Goal: Transaction & Acquisition: Purchase product/service

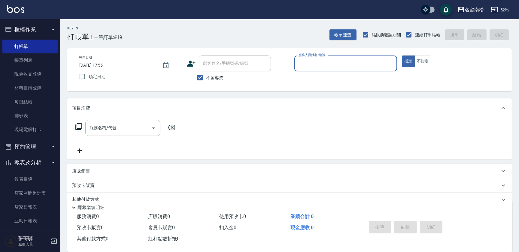
click at [365, 62] on input "服務人員姓名/編號" at bounding box center [345, 63] width 97 height 11
click at [363, 78] on div "[PERSON_NAME]-10" at bounding box center [345, 79] width 103 height 10
type input "賴宥彤-10"
click at [419, 62] on button "不指定" at bounding box center [422, 62] width 17 height 12
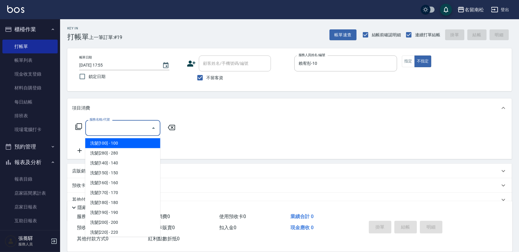
click at [139, 132] on input "服務名稱/代號" at bounding box center [118, 128] width 61 height 11
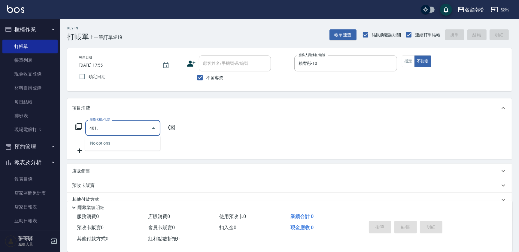
click at [121, 127] on input "401." at bounding box center [118, 128] width 61 height 11
click at [125, 143] on span "剪髮(280) - 280" at bounding box center [122, 143] width 75 height 10
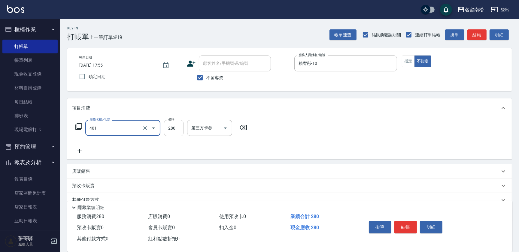
type input "剪髮(280)(401)"
click at [178, 127] on input "280" at bounding box center [174, 128] width 20 height 16
click at [171, 126] on input "3380" at bounding box center [174, 128] width 20 height 16
type input "380"
click at [400, 221] on button "結帳" at bounding box center [405, 227] width 23 height 13
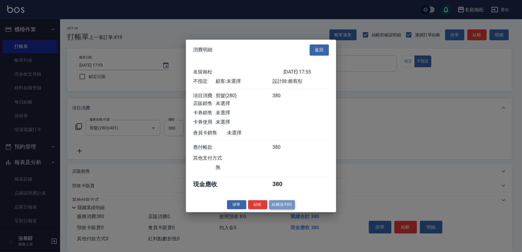
click at [280, 205] on button "結帳並列印" at bounding box center [282, 204] width 26 height 9
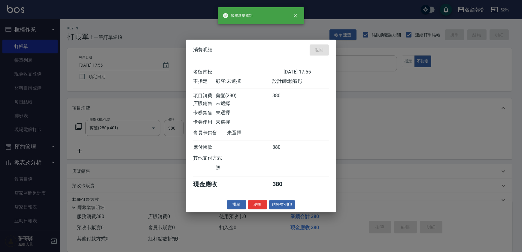
type input "[DATE] 18:58"
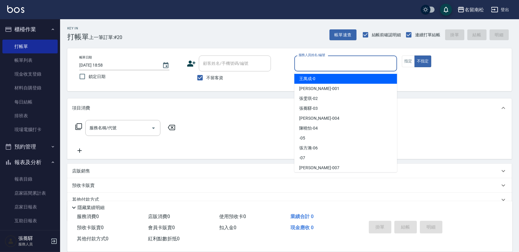
click at [339, 62] on input "服務人員姓名/編號" at bounding box center [345, 63] width 97 height 11
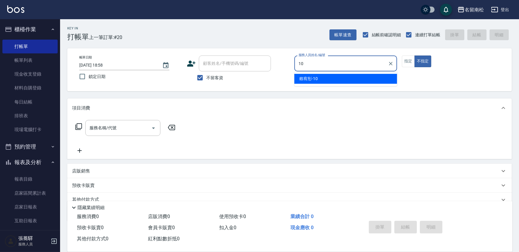
click at [329, 75] on div "[PERSON_NAME]-10" at bounding box center [345, 79] width 103 height 10
type input "賴宥彤-10"
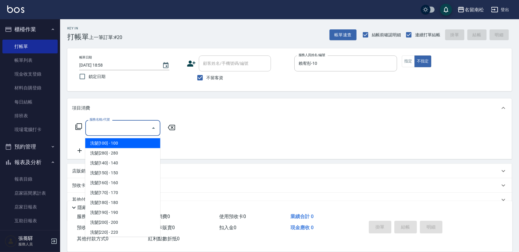
click at [129, 128] on input "服務名稱/代號" at bounding box center [118, 128] width 61 height 11
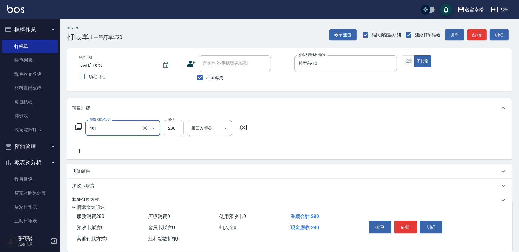
type input "剪髮(280)(401)"
click at [176, 129] on input "280" at bounding box center [174, 128] width 20 height 16
click at [171, 126] on input "3380" at bounding box center [174, 128] width 20 height 16
type input "380"
click at [78, 150] on icon at bounding box center [79, 150] width 15 height 7
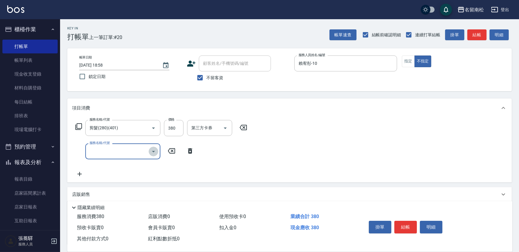
click at [155, 150] on icon "Open" at bounding box center [153, 151] width 7 height 7
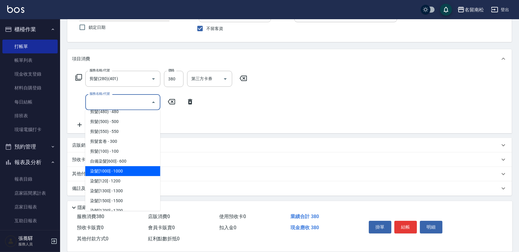
scroll to position [519, 0]
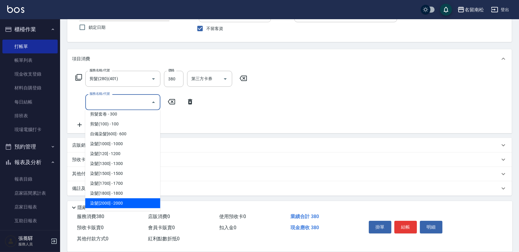
click at [125, 201] on span "染髮[2000] - 2000" at bounding box center [122, 203] width 75 height 10
type input "染髮[2000](508)"
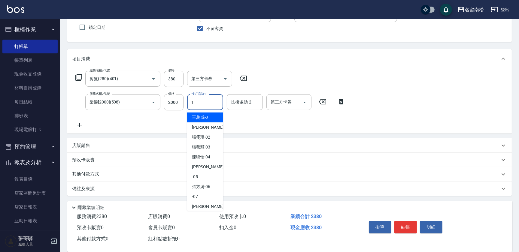
click at [192, 102] on input "1" at bounding box center [205, 102] width 31 height 11
type input "1"
type input "[PERSON_NAME]-28"
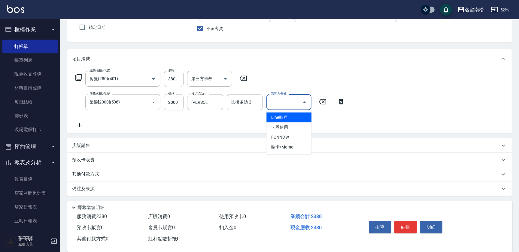
click at [288, 102] on input "第三方卡券" at bounding box center [284, 102] width 31 height 11
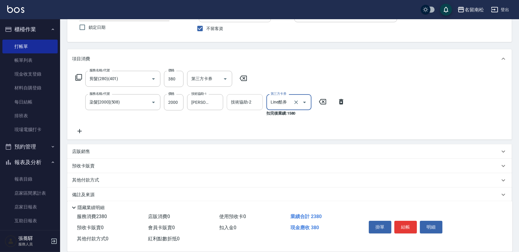
type input "Line酷券"
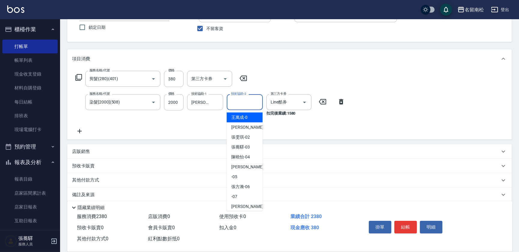
click at [241, 104] on input "技術協助-2" at bounding box center [244, 102] width 31 height 11
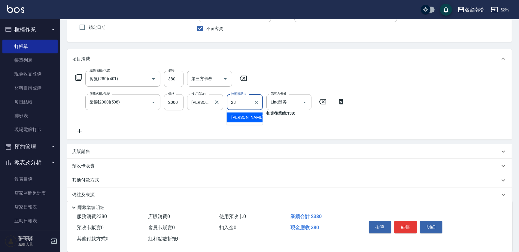
type input "[PERSON_NAME]-28"
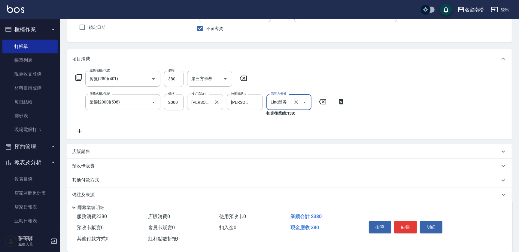
click at [212, 100] on div "[PERSON_NAME]-28 技術協助-1" at bounding box center [205, 102] width 36 height 16
click at [204, 101] on input "[PERSON_NAME]-210" at bounding box center [201, 102] width 22 height 11
click at [203, 117] on span "[PERSON_NAME]-10" at bounding box center [201, 117] width 19 height 6
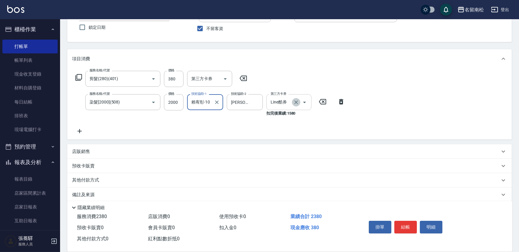
click at [297, 101] on icon "Clear" at bounding box center [296, 103] width 4 height 4
type input "賴宥彤-10"
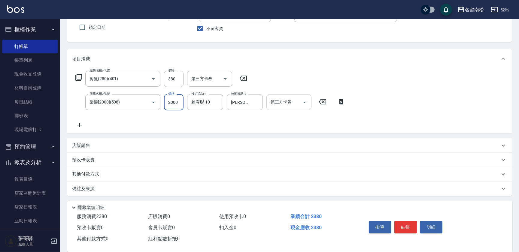
click at [179, 102] on input "2000" at bounding box center [174, 102] width 20 height 16
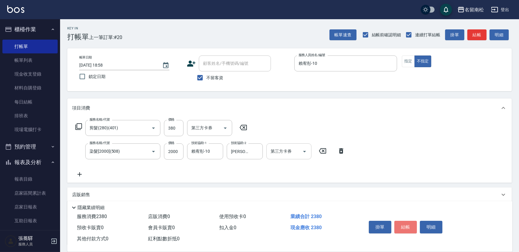
drag, startPoint x: 401, startPoint y: 226, endPoint x: 397, endPoint y: 219, distance: 8.2
click at [401, 226] on button "結帳" at bounding box center [405, 227] width 23 height 13
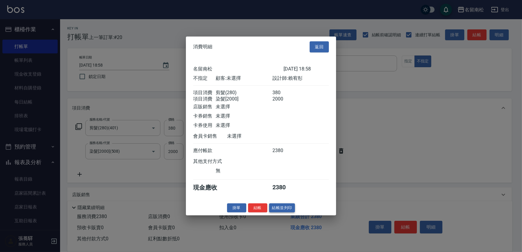
click at [286, 209] on button "結帳並列印" at bounding box center [282, 207] width 26 height 9
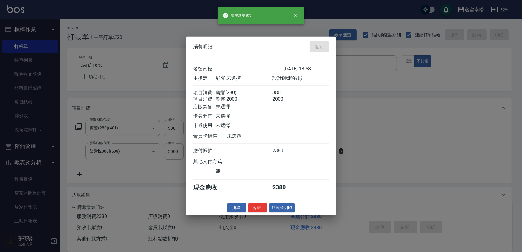
type input "[DATE] 19:00"
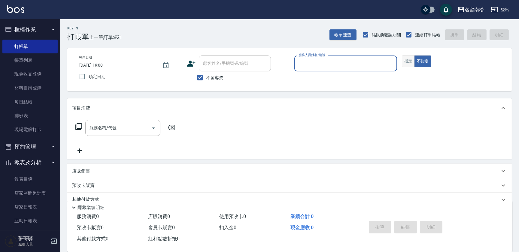
click at [406, 60] on button "指定" at bounding box center [408, 62] width 13 height 12
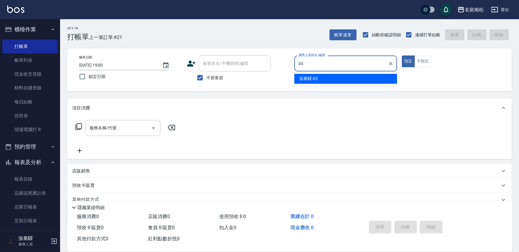
type input "[PERSON_NAME]-03"
type button "true"
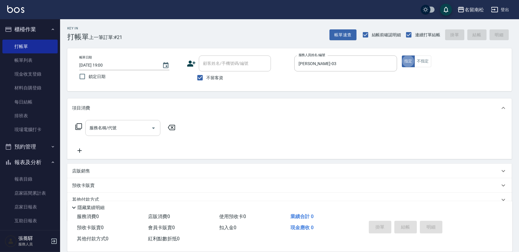
click at [120, 129] on input "服務名稱/代號" at bounding box center [118, 128] width 61 height 11
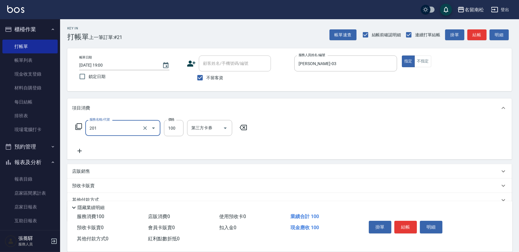
type input "洗髮[100](201)"
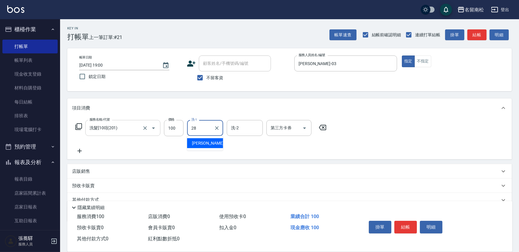
type input "[PERSON_NAME]-28"
click at [83, 152] on icon at bounding box center [79, 150] width 15 height 7
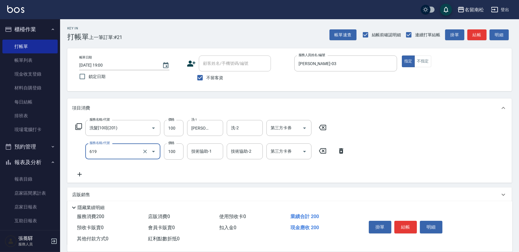
type input "[PERSON_NAME].玻酸.晶膜.水療(619)"
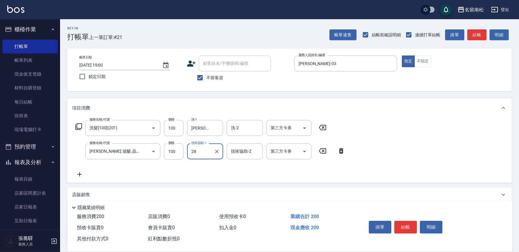
type input "[PERSON_NAME]-28"
click at [80, 174] on icon at bounding box center [79, 174] width 4 height 4
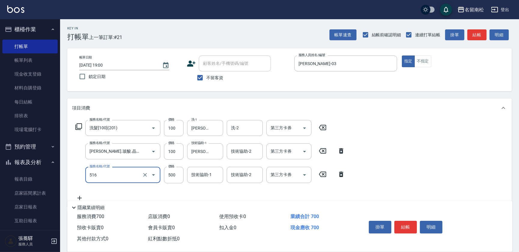
type input "染髮特別處理(516)"
type input "1480"
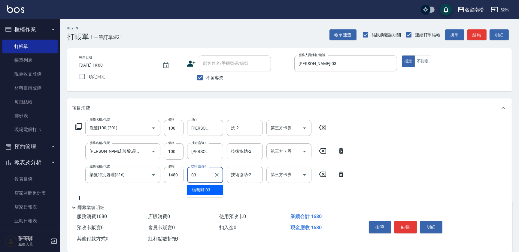
type input "0"
type input "[PERSON_NAME]-28"
click at [399, 223] on button "結帳" at bounding box center [405, 227] width 23 height 13
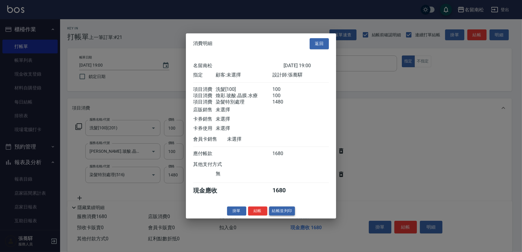
click at [283, 216] on button "結帳並列印" at bounding box center [282, 211] width 26 height 9
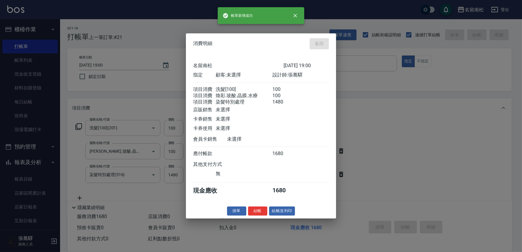
type input "[DATE] 19:14"
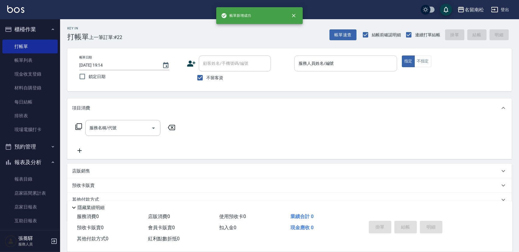
click at [360, 62] on input "服務人員姓名/編號" at bounding box center [345, 63] width 97 height 11
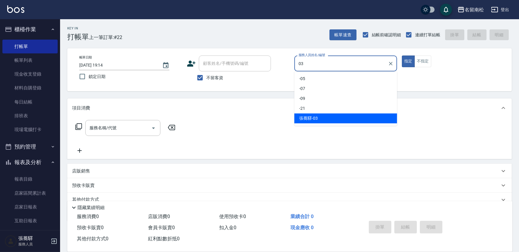
type input "[PERSON_NAME]-03"
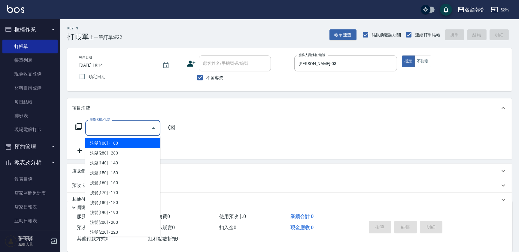
click at [123, 129] on input "服務名稱/代號" at bounding box center [118, 128] width 61 height 11
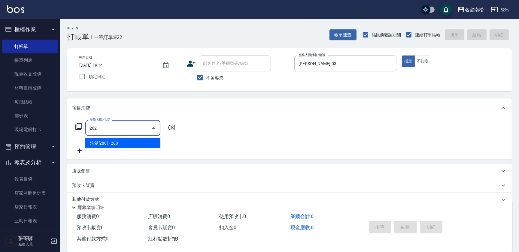
type input "洗髮[280](202)"
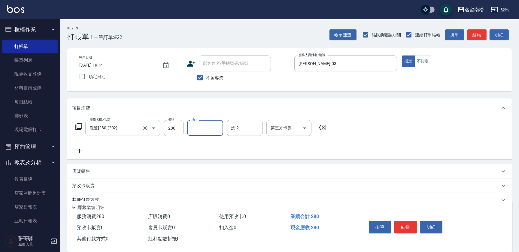
type input "2"
type input "呂秀貞-55"
click at [82, 150] on icon at bounding box center [79, 150] width 15 height 7
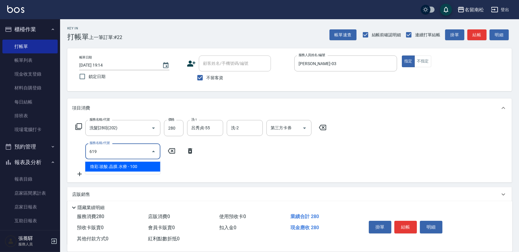
type input "[PERSON_NAME].玻酸.晶膜.水療(619)"
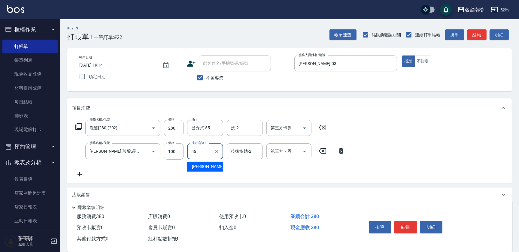
type input "呂秀貞-55"
click at [403, 226] on button "結帳" at bounding box center [405, 227] width 23 height 13
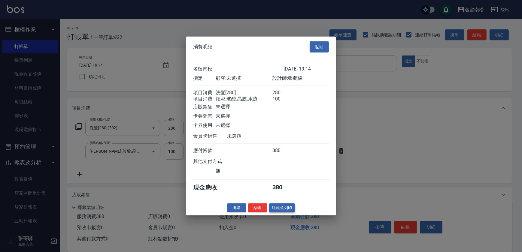
click at [283, 212] on button "結帳並列印" at bounding box center [282, 207] width 26 height 9
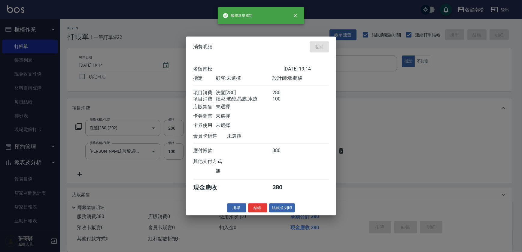
type input "[DATE] 19:15"
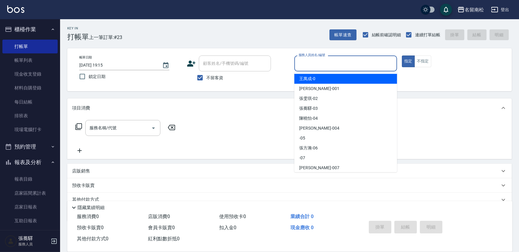
click at [334, 64] on input "服務人員姓名/編號" at bounding box center [345, 63] width 97 height 11
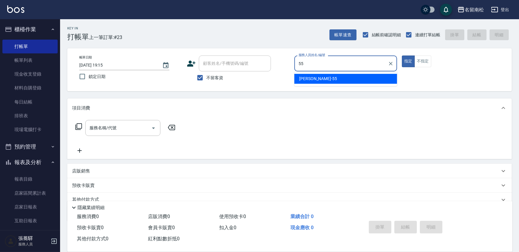
type input "呂秀貞-55"
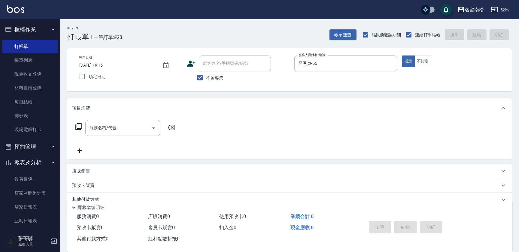
click at [79, 124] on icon at bounding box center [78, 126] width 7 height 7
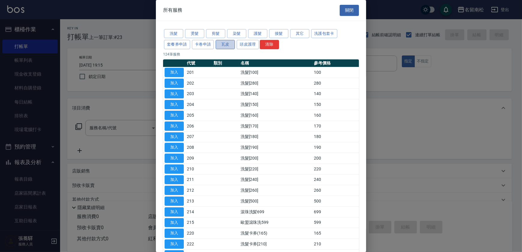
drag, startPoint x: 226, startPoint y: 43, endPoint x: 227, endPoint y: 46, distance: 3.4
click at [228, 44] on button "瓦皮" at bounding box center [225, 44] width 19 height 9
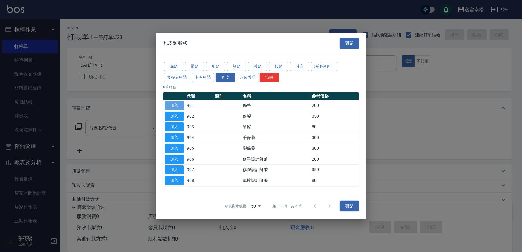
click at [174, 105] on button "加入" at bounding box center [174, 105] width 19 height 9
type input "修手(901)"
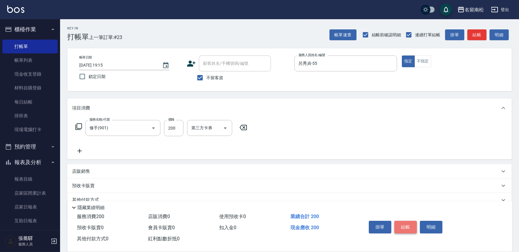
click at [407, 225] on button "結帳" at bounding box center [405, 227] width 23 height 13
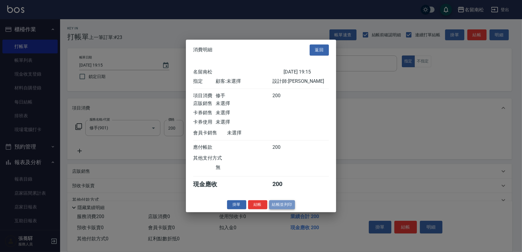
click at [279, 205] on button "結帳並列印" at bounding box center [282, 204] width 26 height 9
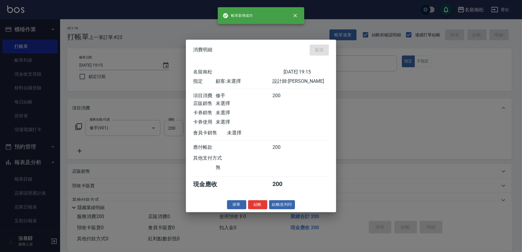
type input "[DATE] 19:31"
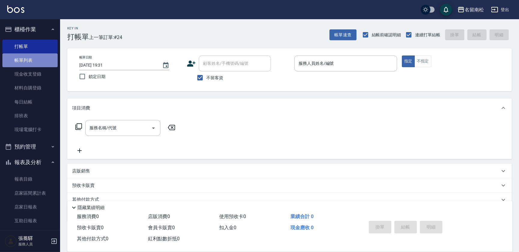
click at [41, 61] on link "帳單列表" at bounding box center [29, 60] width 55 height 14
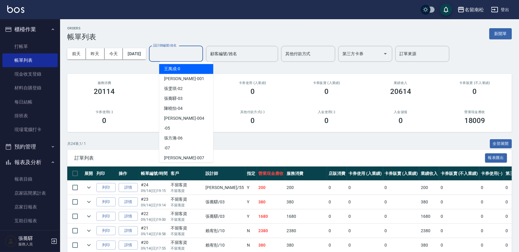
click at [176, 57] on input "設計師編號/姓名" at bounding box center [176, 54] width 49 height 11
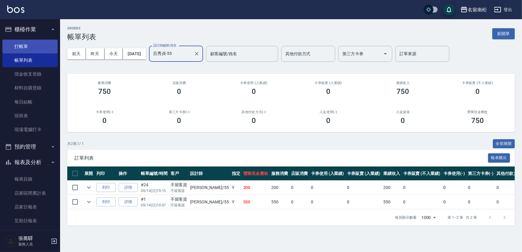
type input "呂秀貞-55"
click at [33, 47] on link "打帳單" at bounding box center [29, 47] width 55 height 14
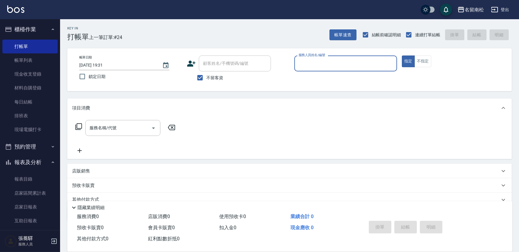
click at [358, 64] on input "服務人員姓名/編號" at bounding box center [345, 63] width 97 height 11
type input "[PERSON_NAME]04"
type button "true"
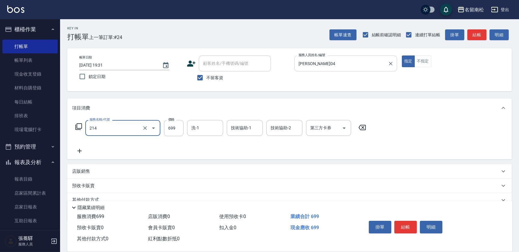
type input "滾珠洗髪699(214)"
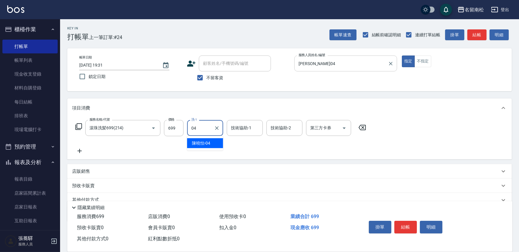
type input "[PERSON_NAME]04"
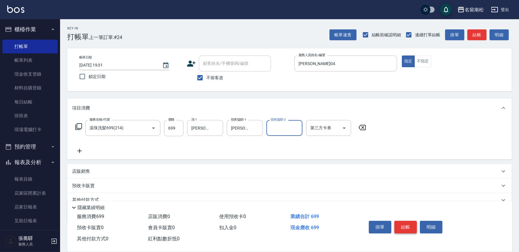
click at [410, 225] on button "結帳" at bounding box center [405, 227] width 23 height 13
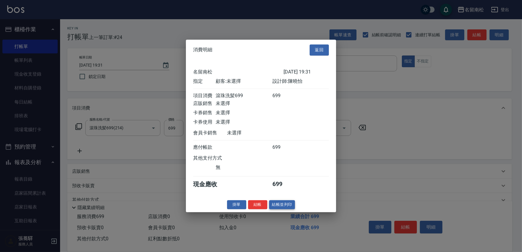
click at [287, 207] on button "結帳並列印" at bounding box center [282, 204] width 26 height 9
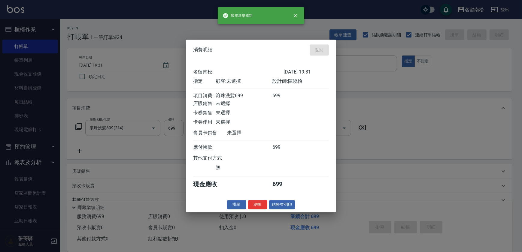
type input "[DATE] 19:46"
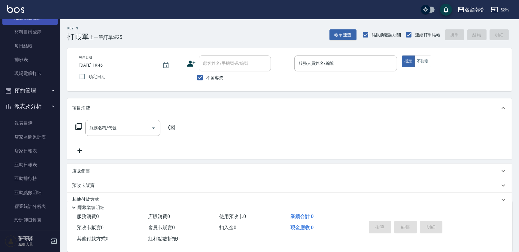
scroll to position [27, 0]
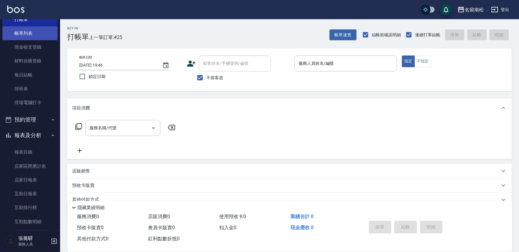
click at [30, 32] on link "帳單列表" at bounding box center [29, 33] width 55 height 14
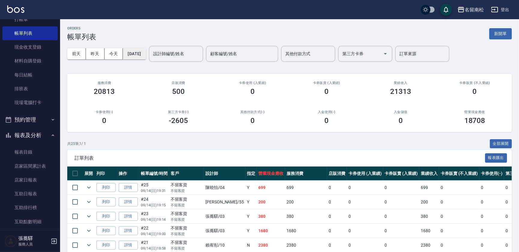
click at [144, 56] on button "[DATE]" at bounding box center [134, 53] width 23 height 11
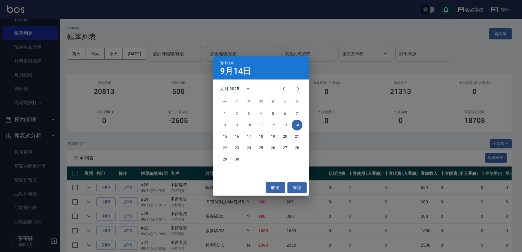
click at [183, 57] on div "選擇日期 [DATE] 九月 2025 一 二 三 四 五 六 日 1 2 3 4 5 6 7 8 9 10 11 12 13 14 15 16 17 18 …" at bounding box center [261, 126] width 522 height 252
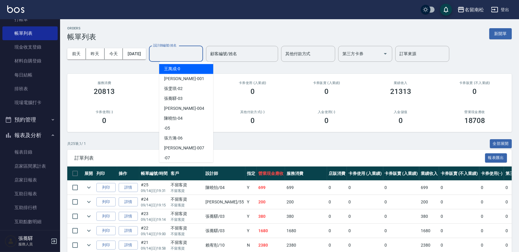
click at [189, 54] on input "設計師編號/姓名" at bounding box center [176, 54] width 49 height 11
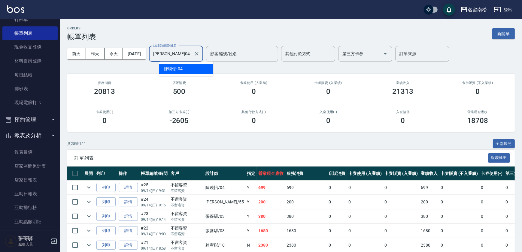
type input "[PERSON_NAME]04"
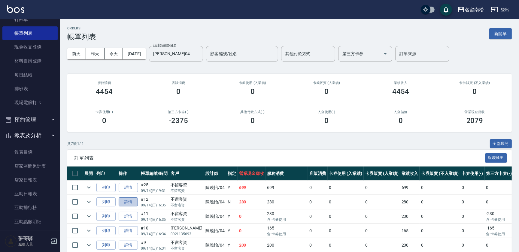
click at [129, 202] on link "詳情" at bounding box center [128, 202] width 19 height 9
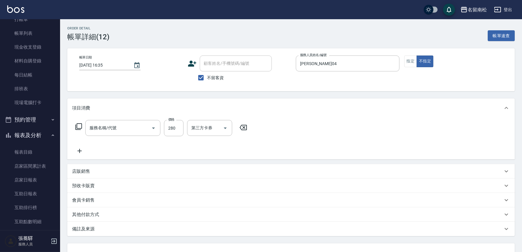
type input "[DATE] 16:35"
checkbox input "true"
type input "[PERSON_NAME]04"
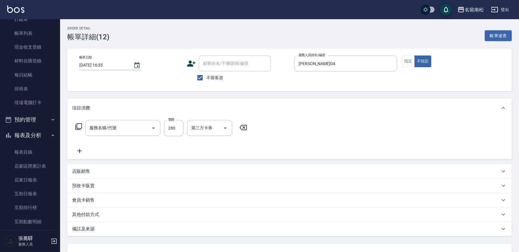
type input "洗髮[280](202)"
click at [406, 62] on button "指定" at bounding box center [408, 62] width 13 height 12
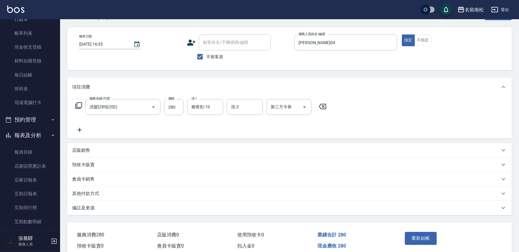
scroll to position [48, 0]
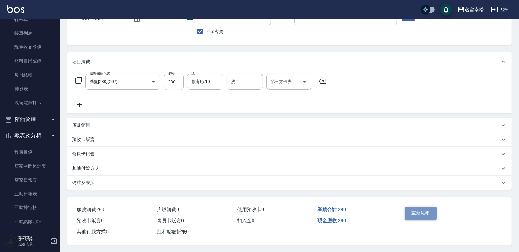
click at [419, 209] on button "重新結帳" at bounding box center [421, 213] width 32 height 13
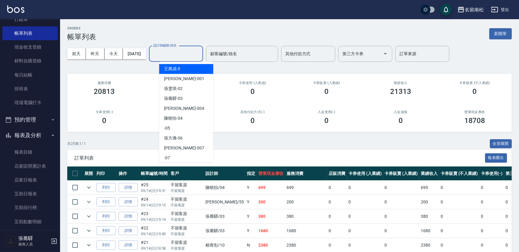
click at [181, 54] on input "設計師編號/姓名" at bounding box center [176, 54] width 49 height 11
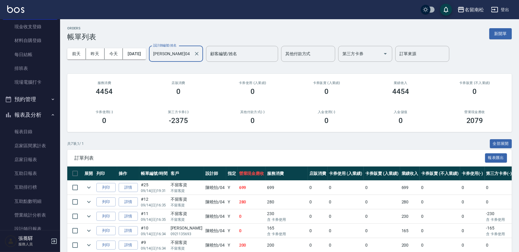
scroll to position [109, 0]
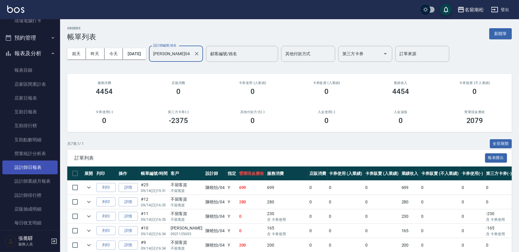
type input "[PERSON_NAME]04"
click at [39, 167] on link "設計師日報表" at bounding box center [29, 168] width 55 height 14
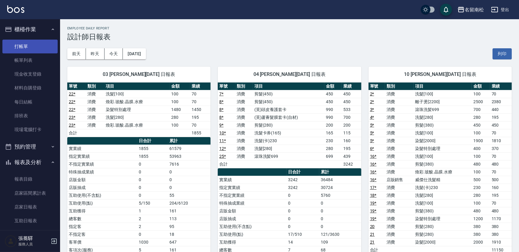
click at [33, 47] on link "打帳單" at bounding box center [29, 47] width 55 height 14
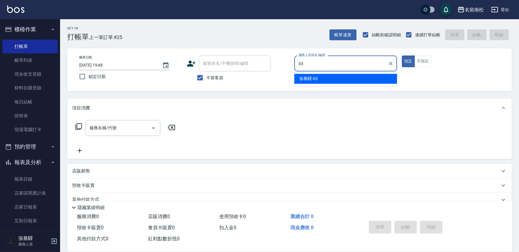
type input "[PERSON_NAME]-03"
type button "true"
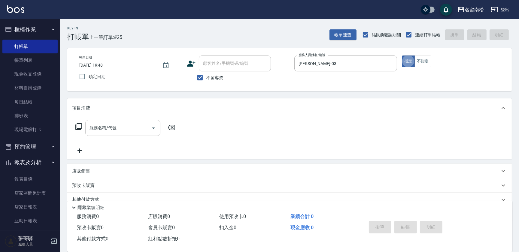
click at [122, 126] on input "服務名稱/代號" at bounding box center [118, 128] width 61 height 11
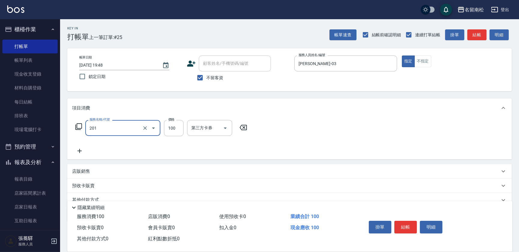
type input "洗髮[100](201)"
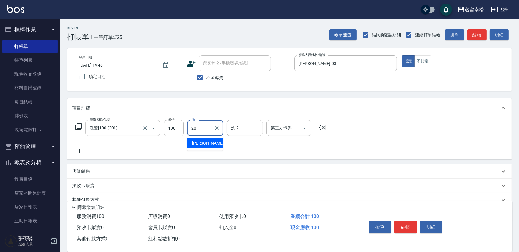
type input "[PERSON_NAME]-28"
click at [82, 152] on icon at bounding box center [79, 150] width 15 height 7
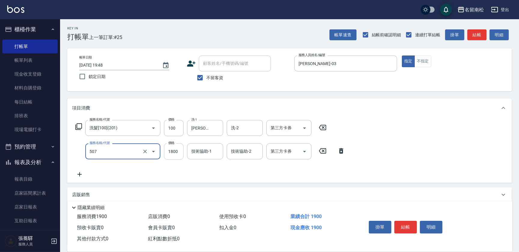
type input "染髮[1800](507)"
click at [177, 155] on input "1800" at bounding box center [174, 152] width 20 height 16
type input "1680"
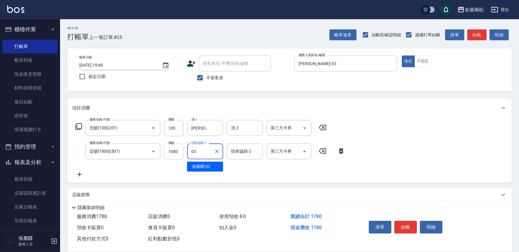
type input "[PERSON_NAME]-03"
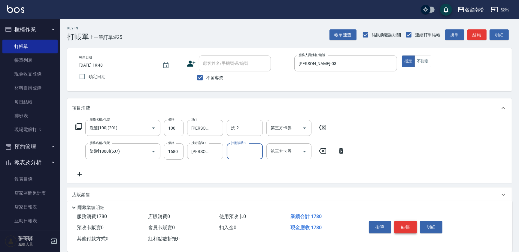
click at [403, 224] on button "結帳" at bounding box center [405, 227] width 23 height 13
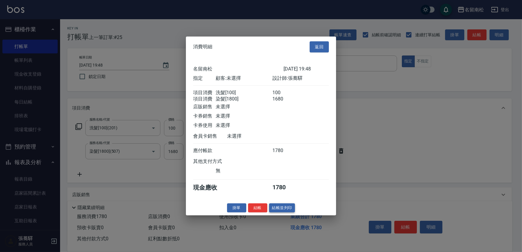
click at [284, 209] on button "結帳並列印" at bounding box center [282, 207] width 26 height 9
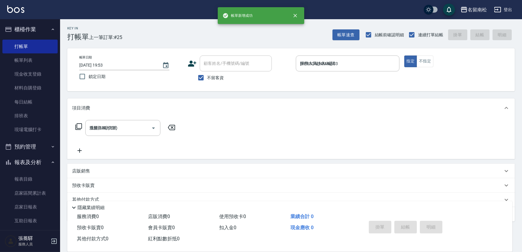
type input "[DATE] 19:53"
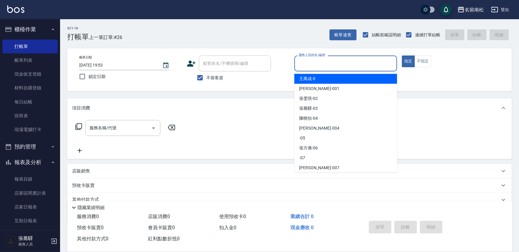
click at [353, 61] on input "服務人員姓名/編號" at bounding box center [345, 63] width 97 height 11
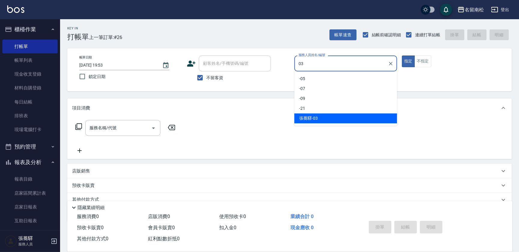
type input "[PERSON_NAME]-03"
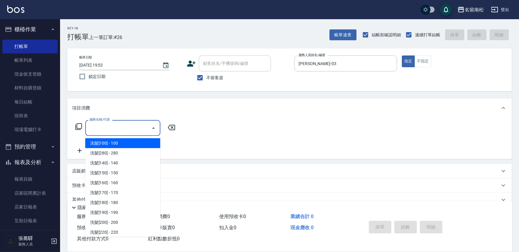
click at [123, 125] on input "服務名稱/代號" at bounding box center [118, 128] width 61 height 11
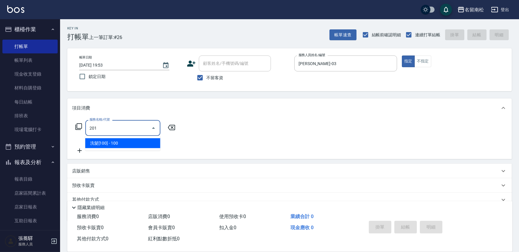
type input "洗髮[100](201)"
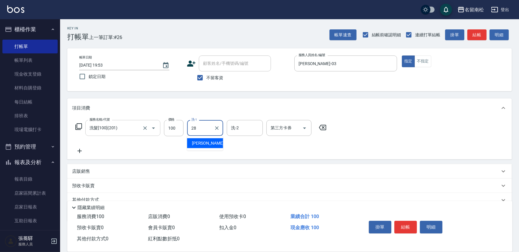
type input "[PERSON_NAME]-28"
click at [81, 153] on icon at bounding box center [79, 150] width 15 height 7
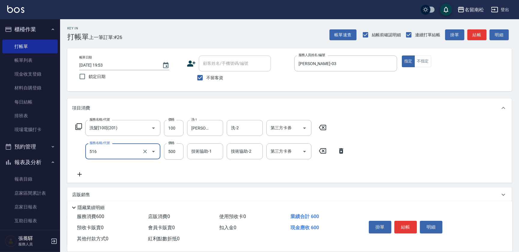
type input "染髮特別處理(516)"
type input "980"
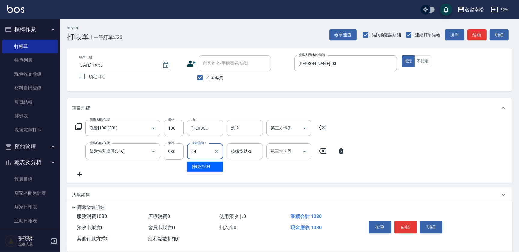
type input "[PERSON_NAME]04"
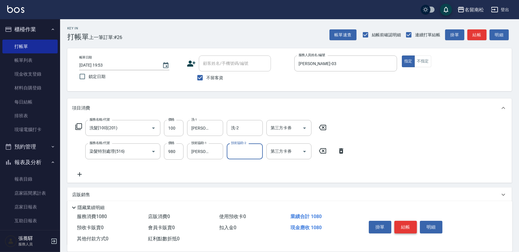
click at [408, 224] on button "結帳" at bounding box center [405, 227] width 23 height 13
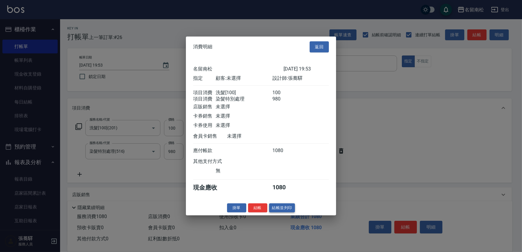
click at [285, 209] on button "結帳並列印" at bounding box center [282, 207] width 26 height 9
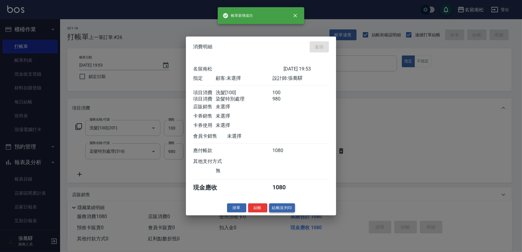
type input "[DATE] 19:54"
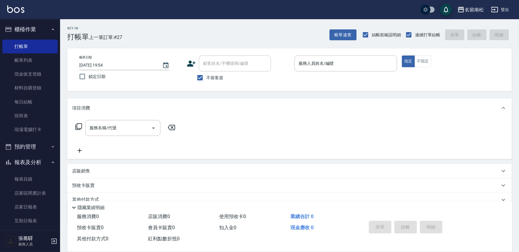
click at [323, 61] on div "服務人員姓名/編號 服務人員姓名/編號" at bounding box center [345, 64] width 103 height 16
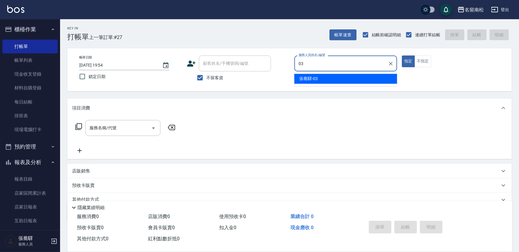
type input "[PERSON_NAME]-03"
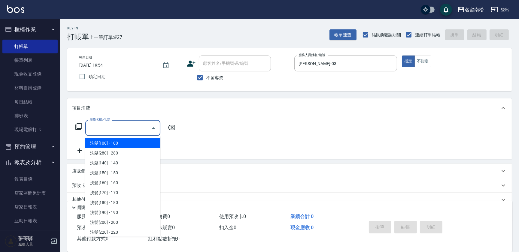
click at [107, 126] on input "服務名稱/代號" at bounding box center [118, 128] width 61 height 11
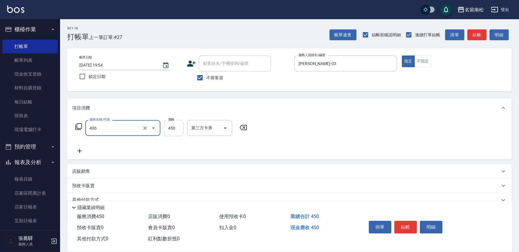
type input "剪髮(450)(406)"
click at [165, 132] on input "450" at bounding box center [174, 128] width 20 height 16
type input "500"
click at [410, 225] on button "結帳" at bounding box center [405, 227] width 23 height 13
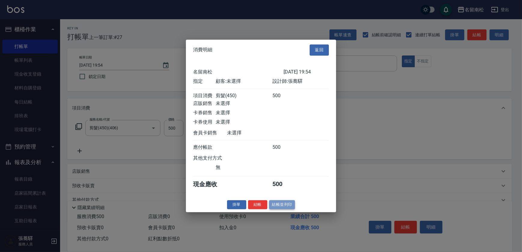
click at [287, 206] on button "結帳並列印" at bounding box center [282, 204] width 26 height 9
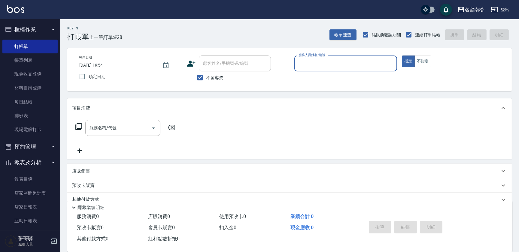
click at [339, 56] on div "服務人員姓名/編號" at bounding box center [345, 64] width 103 height 16
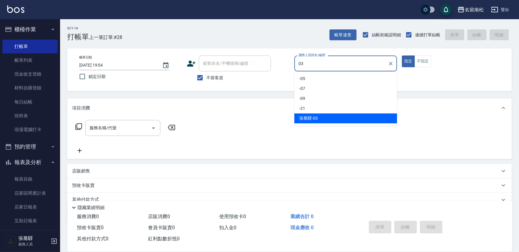
type input "[PERSON_NAME]-03"
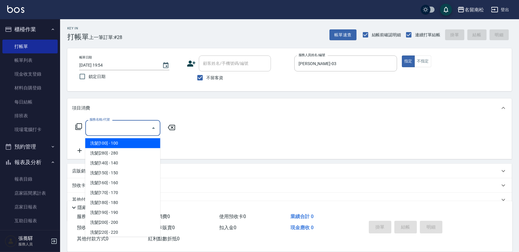
click at [121, 132] on input "服務名稱/代號" at bounding box center [118, 128] width 61 height 11
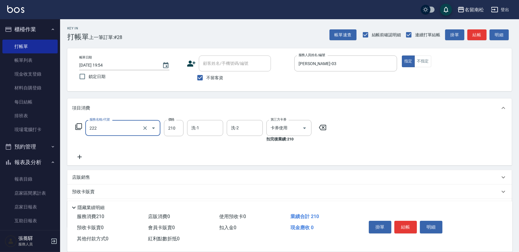
type input "洗髮卡券[210](222)"
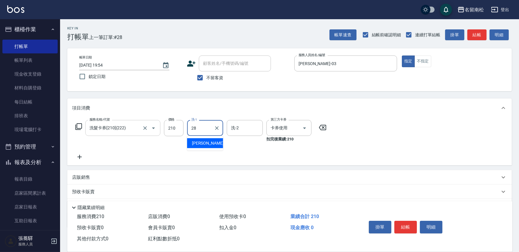
type input "[PERSON_NAME]-28"
click at [407, 228] on button "結帳" at bounding box center [405, 227] width 23 height 13
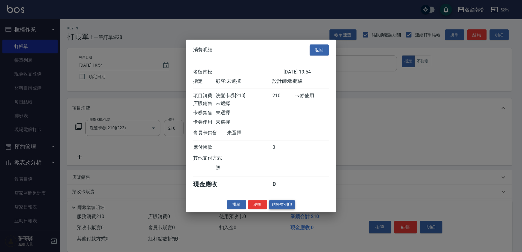
click at [285, 205] on button "結帳並列印" at bounding box center [282, 204] width 26 height 9
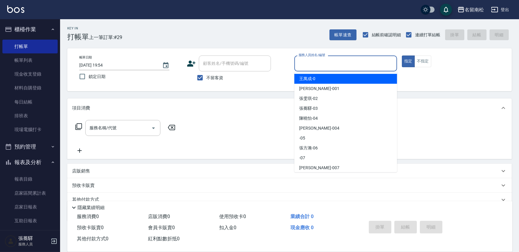
click at [351, 60] on input "服務人員姓名/編號" at bounding box center [345, 63] width 97 height 11
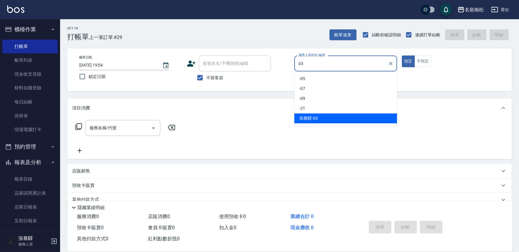
type input "[PERSON_NAME]-03"
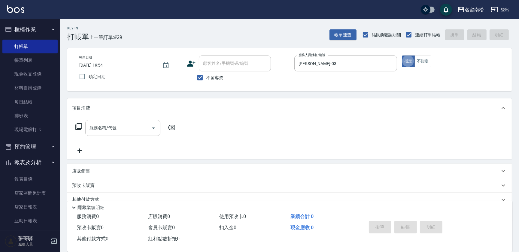
click at [119, 123] on input "服務名稱/代號" at bounding box center [118, 128] width 61 height 11
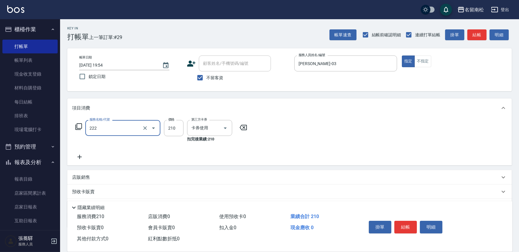
type input "洗髮卡券[210](222)"
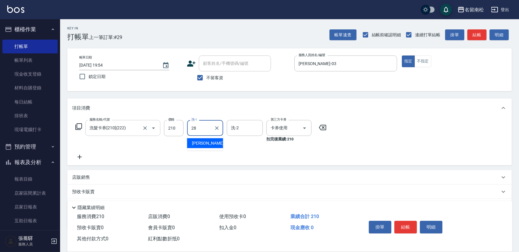
type input "[PERSON_NAME]-28"
click at [404, 227] on button "結帳" at bounding box center [405, 227] width 23 height 13
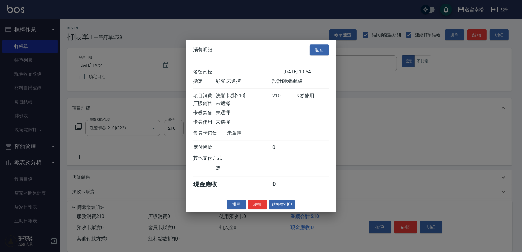
click at [276, 206] on button "結帳並列印" at bounding box center [282, 204] width 26 height 9
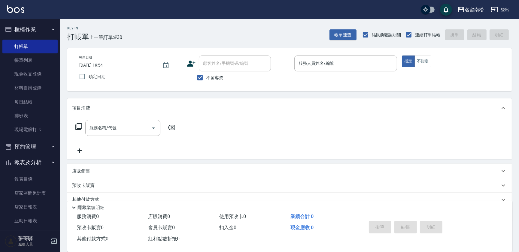
click at [321, 66] on div "服務人員姓名/編號 服務人員姓名/編號" at bounding box center [345, 64] width 103 height 16
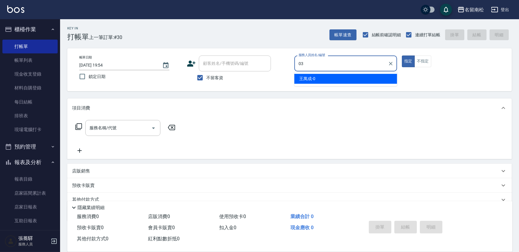
type input "[PERSON_NAME]-03"
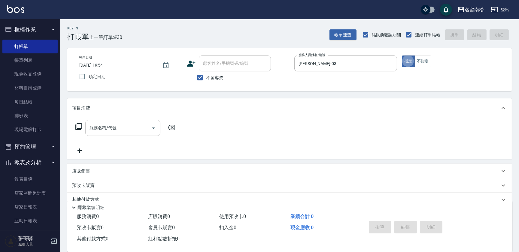
click at [121, 129] on input "服務名稱/代號" at bounding box center [118, 128] width 61 height 11
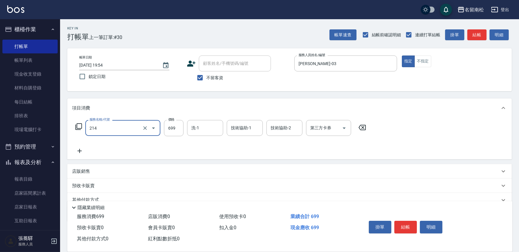
type input "滾珠洗髪699(214)"
type input "700"
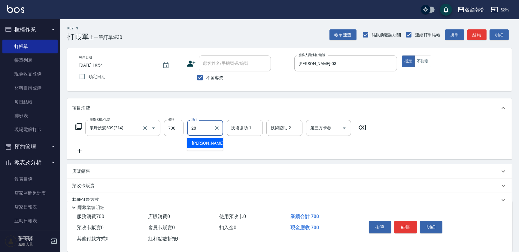
type input "[PERSON_NAME]-28"
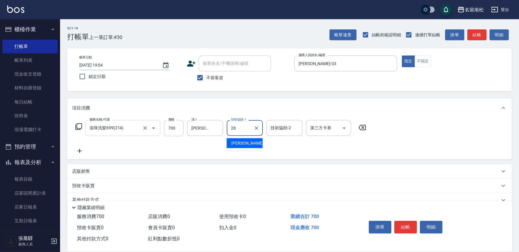
type input "[PERSON_NAME]-28"
click at [402, 224] on button "結帳" at bounding box center [405, 227] width 23 height 13
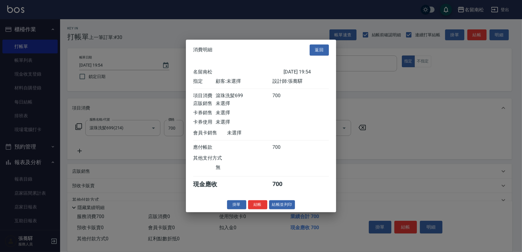
click at [283, 206] on button "結帳並列印" at bounding box center [282, 204] width 26 height 9
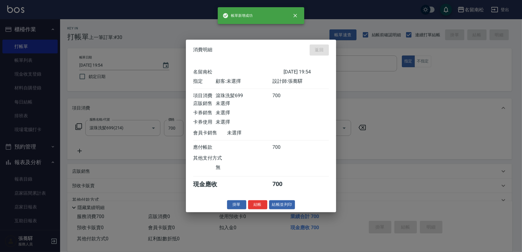
type input "[DATE] 19:55"
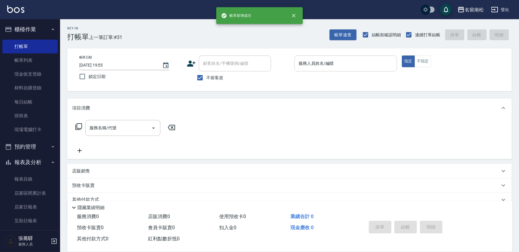
click at [355, 65] on input "服務人員姓名/編號" at bounding box center [345, 63] width 97 height 11
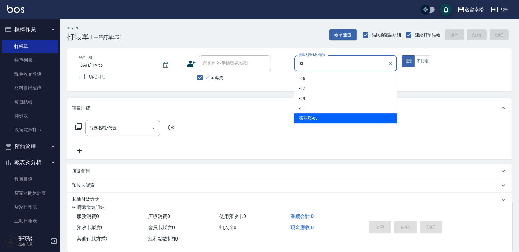
type input "[PERSON_NAME]-03"
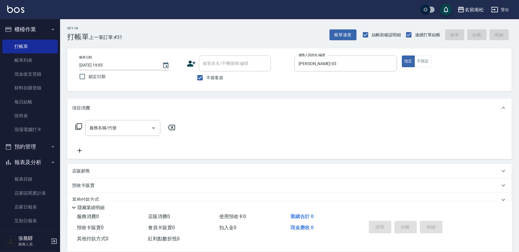
click at [78, 123] on div "服務名稱/代號 服務名稱/代號" at bounding box center [125, 128] width 107 height 16
click at [79, 126] on icon at bounding box center [78, 126] width 7 height 7
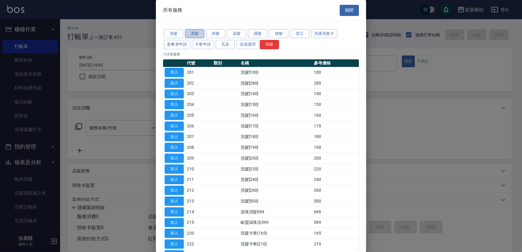
click at [199, 33] on button "燙髮" at bounding box center [194, 33] width 19 height 9
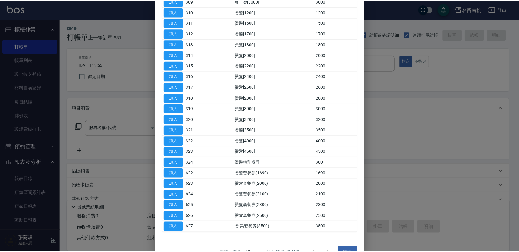
scroll to position [159, 0]
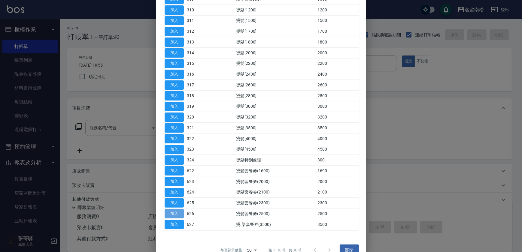
click at [177, 211] on button "加入" at bounding box center [174, 213] width 19 height 9
type input "燙髮套餐券(2500)(626)"
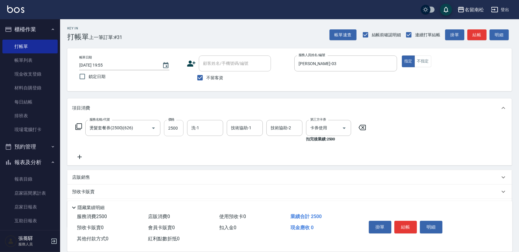
click at [177, 132] on input "2500" at bounding box center [174, 128] width 20 height 16
type input "2400"
type input "0"
type input "[PERSON_NAME]-28"
type input "[PERSON_NAME]-03"
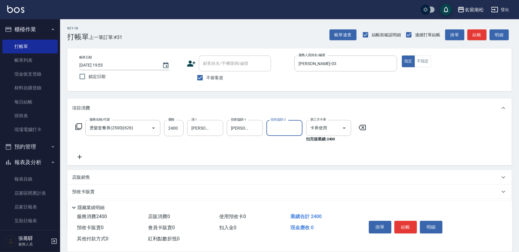
click at [110, 190] on div "預收卡販賣" at bounding box center [286, 192] width 428 height 6
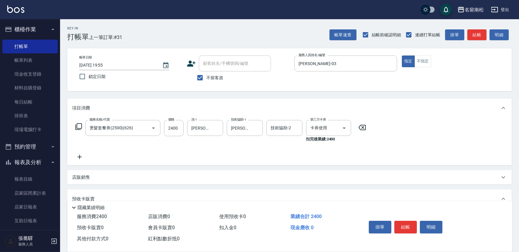
scroll to position [0, 0]
type input "套餐卷(991)"
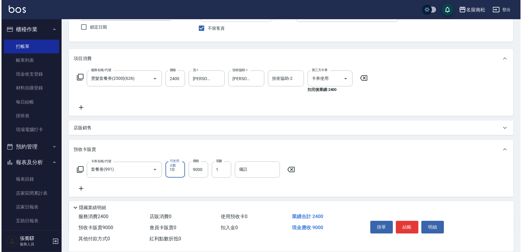
scroll to position [65, 0]
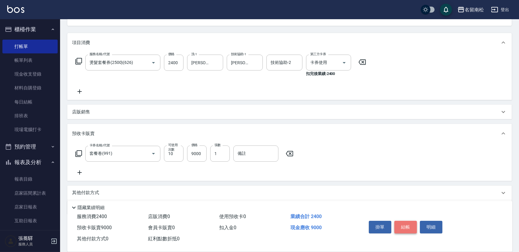
click at [411, 224] on button "結帳" at bounding box center [405, 227] width 23 height 13
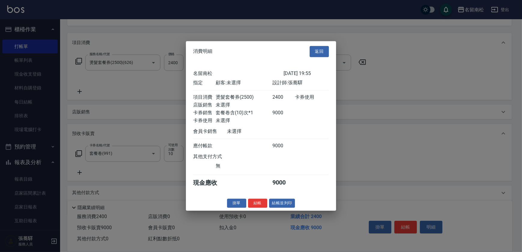
click at [279, 204] on button "結帳並列印" at bounding box center [282, 203] width 26 height 9
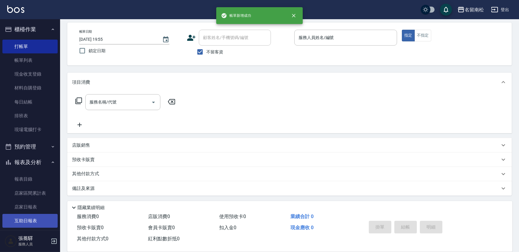
scroll to position [0, 0]
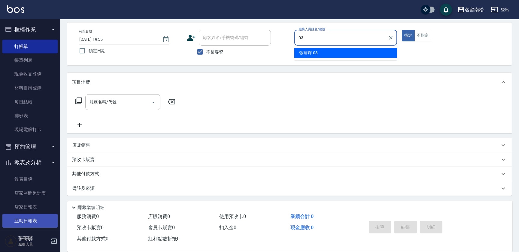
type input "[PERSON_NAME]-03"
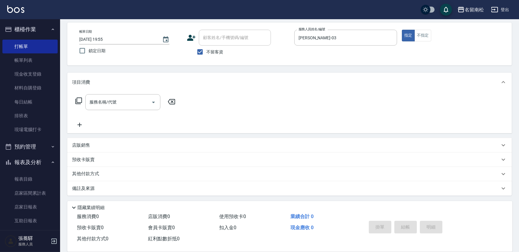
click at [113, 94] on div "服務名稱/代號 服務名稱/代號" at bounding box center [289, 112] width 444 height 41
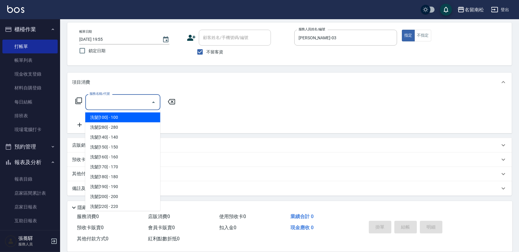
click at [113, 98] on input "服務名稱/代號" at bounding box center [118, 102] width 61 height 11
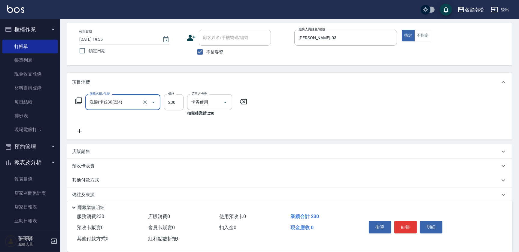
type input "洗髮(卡)230(224)"
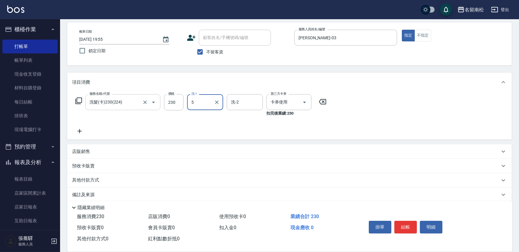
type input "5"
click at [216, 105] on input "洗-1" at bounding box center [205, 102] width 31 height 11
type input "呂秀貞-55"
click at [406, 226] on button "結帳" at bounding box center [405, 227] width 23 height 13
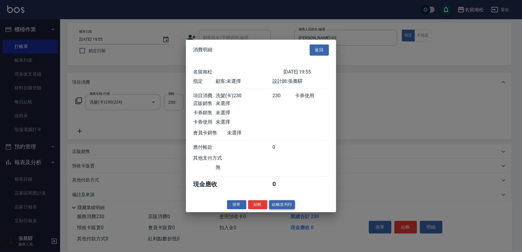
click at [282, 207] on button "結帳並列印" at bounding box center [282, 204] width 26 height 9
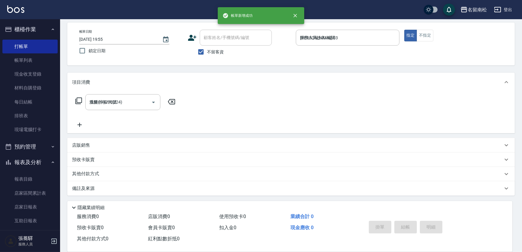
type input "[DATE] 19:56"
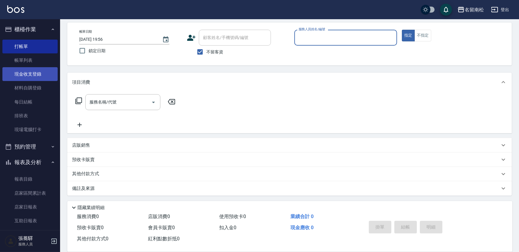
click at [18, 74] on link "現金收支登錄" at bounding box center [29, 74] width 55 height 14
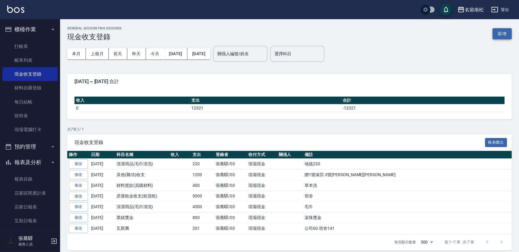
click at [499, 35] on button "新增" at bounding box center [501, 33] width 19 height 11
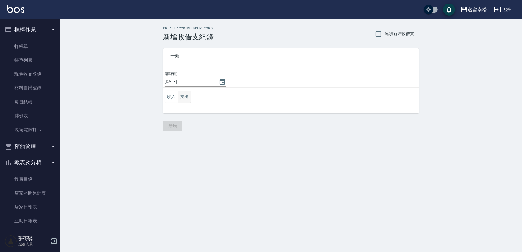
click at [185, 95] on button "支出" at bounding box center [185, 97] width 14 height 12
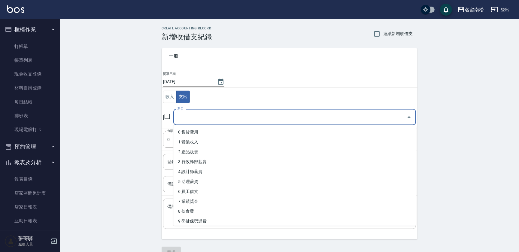
click at [198, 113] on input "科目" at bounding box center [290, 117] width 228 height 11
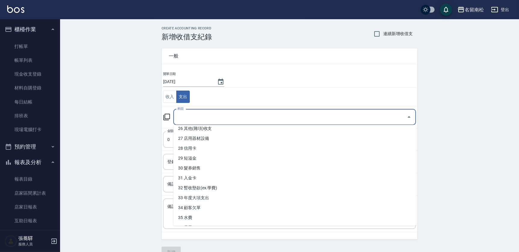
scroll to position [280, 0]
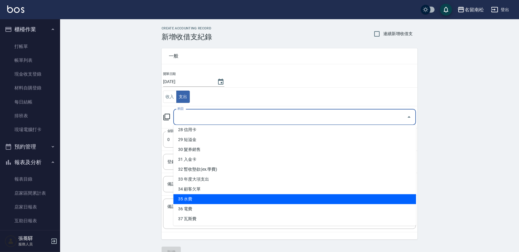
click at [283, 195] on li "35 水費" at bounding box center [294, 199] width 243 height 10
type input "35 水費"
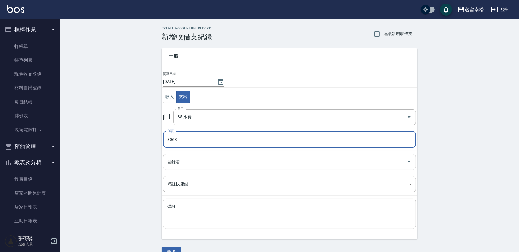
type input "3063"
click at [236, 160] on input "登錄者" at bounding box center [285, 162] width 238 height 11
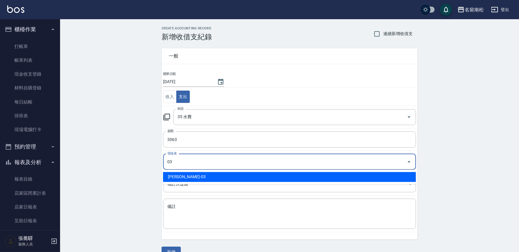
type input "[PERSON_NAME]-03"
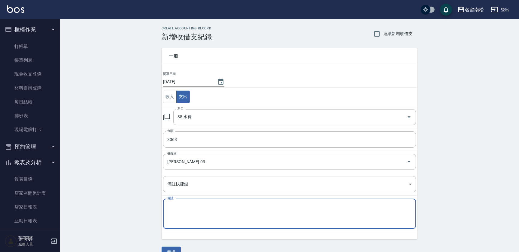
click at [242, 213] on textarea "備註" at bounding box center [289, 214] width 244 height 20
type textarea "e"
type textarea "公2784.宿舍279"
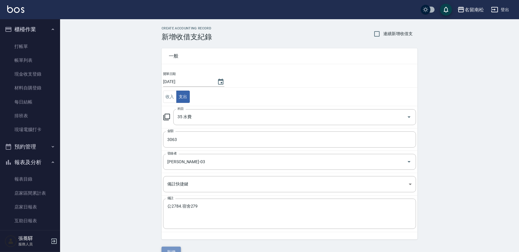
click at [174, 250] on button "新增" at bounding box center [171, 252] width 19 height 11
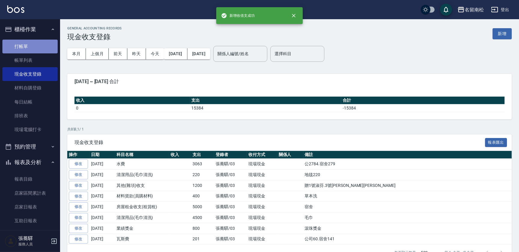
click at [38, 44] on link "打帳單" at bounding box center [29, 47] width 55 height 14
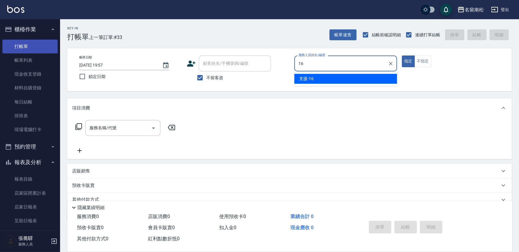
type input "支援-16"
type button "true"
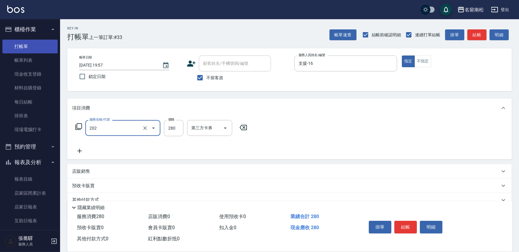
type input "洗髮[280](202)"
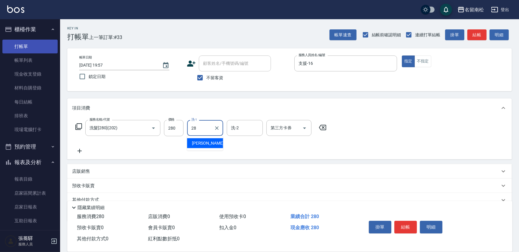
type input "[PERSON_NAME]-28"
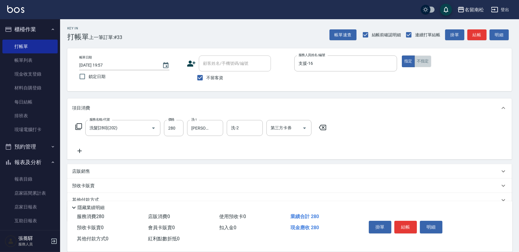
drag, startPoint x: 431, startPoint y: 64, endPoint x: 429, endPoint y: 105, distance: 41.2
click at [431, 64] on button "不指定" at bounding box center [422, 62] width 17 height 12
click at [411, 222] on button "結帳" at bounding box center [405, 227] width 23 height 13
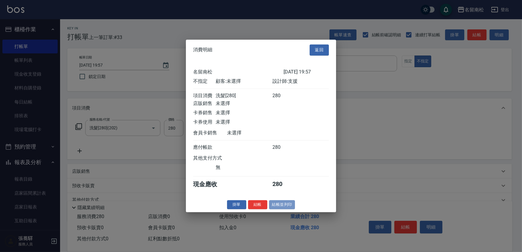
click at [294, 205] on button "結帳並列印" at bounding box center [282, 204] width 26 height 9
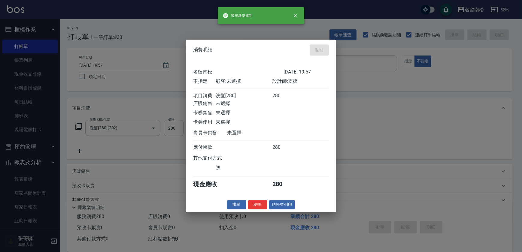
type input "[DATE] 20:02"
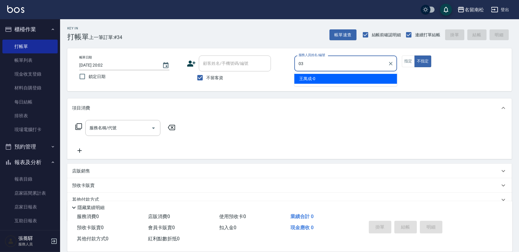
type input "[PERSON_NAME]-03"
type button "false"
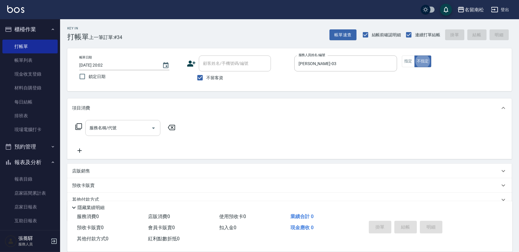
click at [116, 132] on input "服務名稱/代號" at bounding box center [118, 128] width 61 height 11
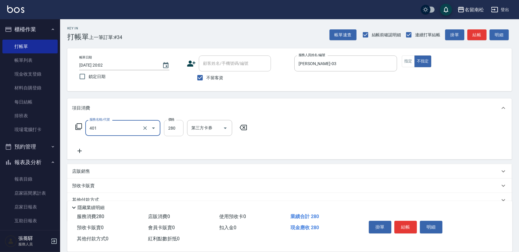
type input "剪髮(280)(401)"
click at [166, 132] on input "280" at bounding box center [174, 128] width 20 height 16
type input "100"
click at [398, 223] on button "結帳" at bounding box center [405, 227] width 23 height 13
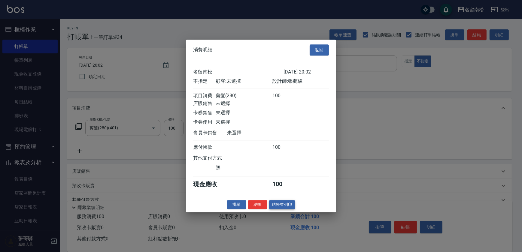
click at [282, 203] on button "結帳並列印" at bounding box center [282, 204] width 26 height 9
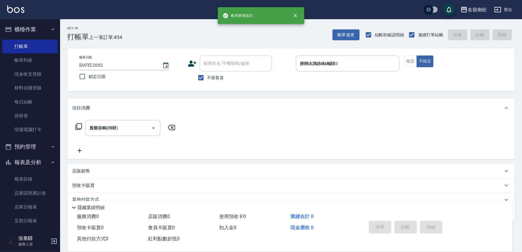
type input "[DATE] 20:25"
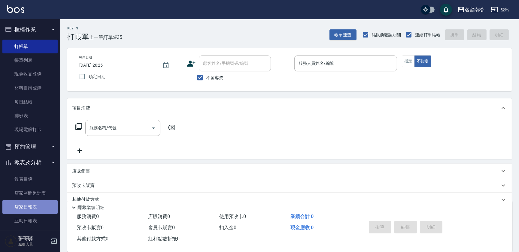
click at [42, 202] on link "店家日報表" at bounding box center [29, 207] width 55 height 14
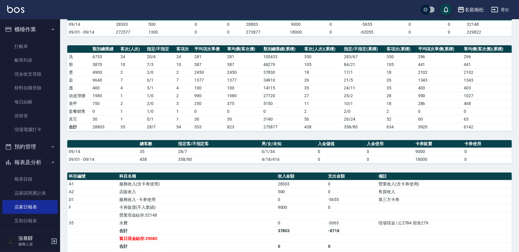
scroll to position [115, 0]
